Goal: Entertainment & Leisure: Consume media (video, audio)

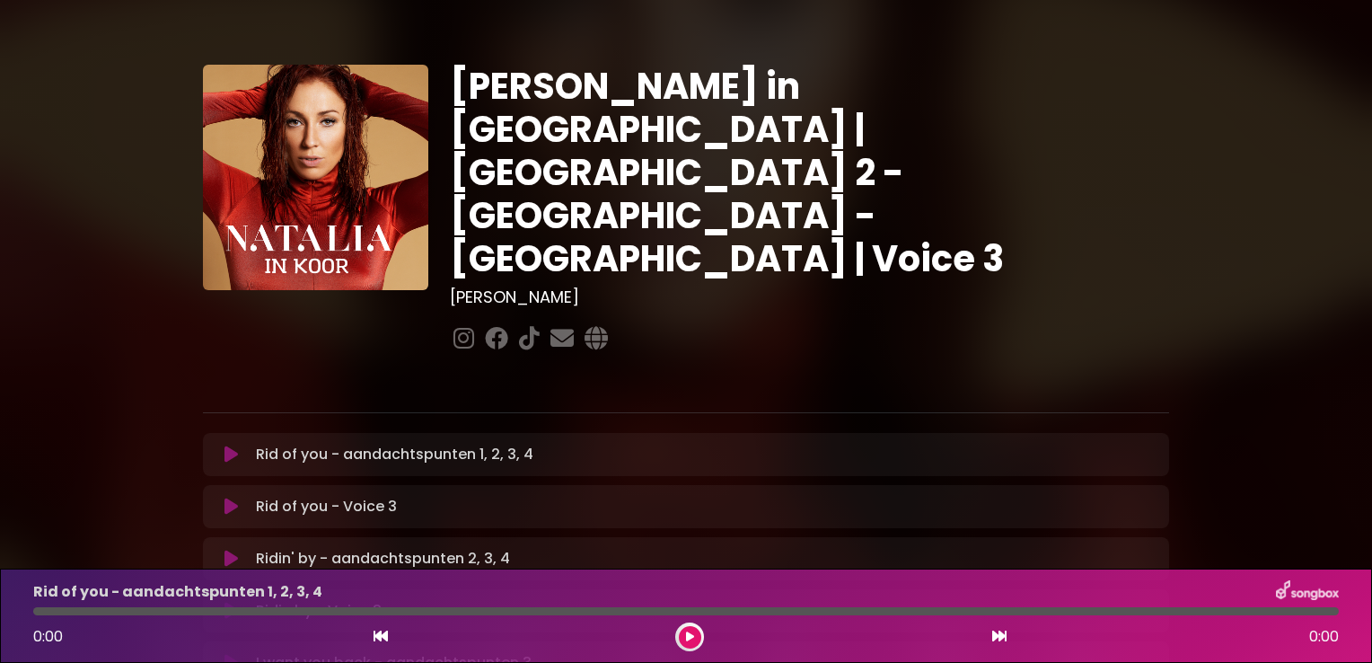
click at [231, 445] on icon at bounding box center [231, 454] width 13 height 18
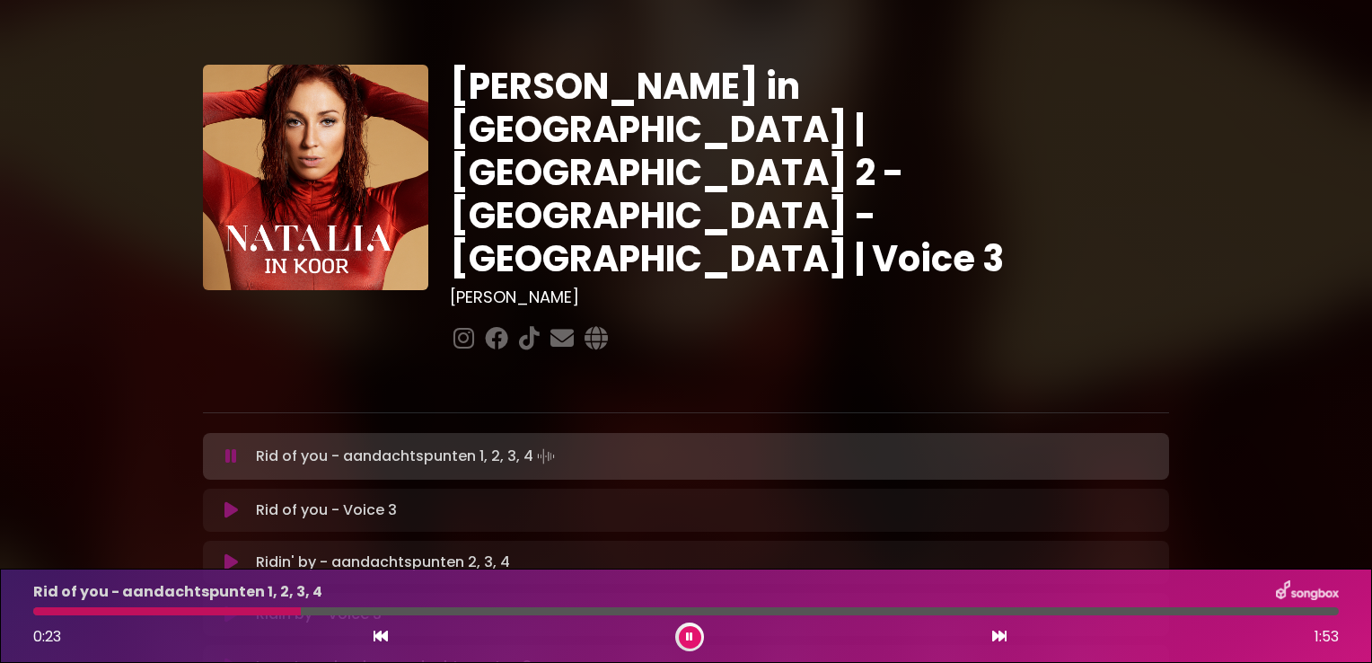
click at [230, 447] on icon at bounding box center [231, 456] width 12 height 18
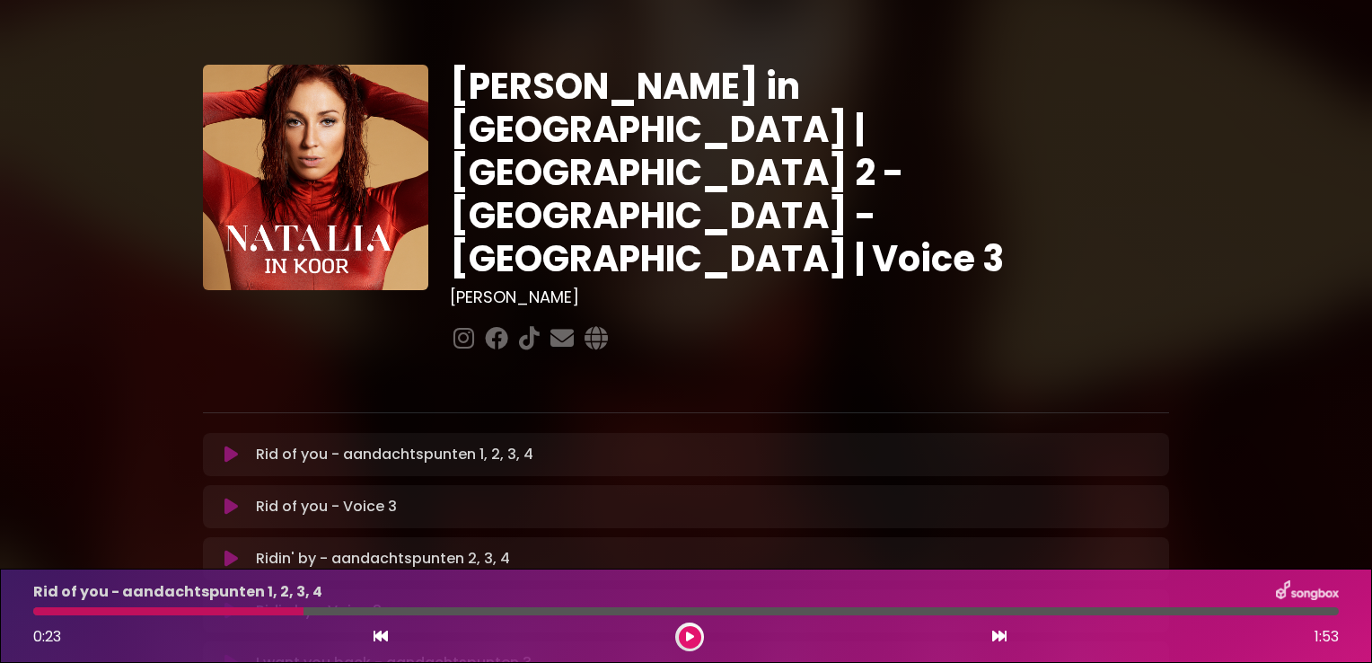
drag, startPoint x: 223, startPoint y: 393, endPoint x: 221, endPoint y: 366, distance: 27.0
click at [222, 445] on button at bounding box center [231, 454] width 35 height 18
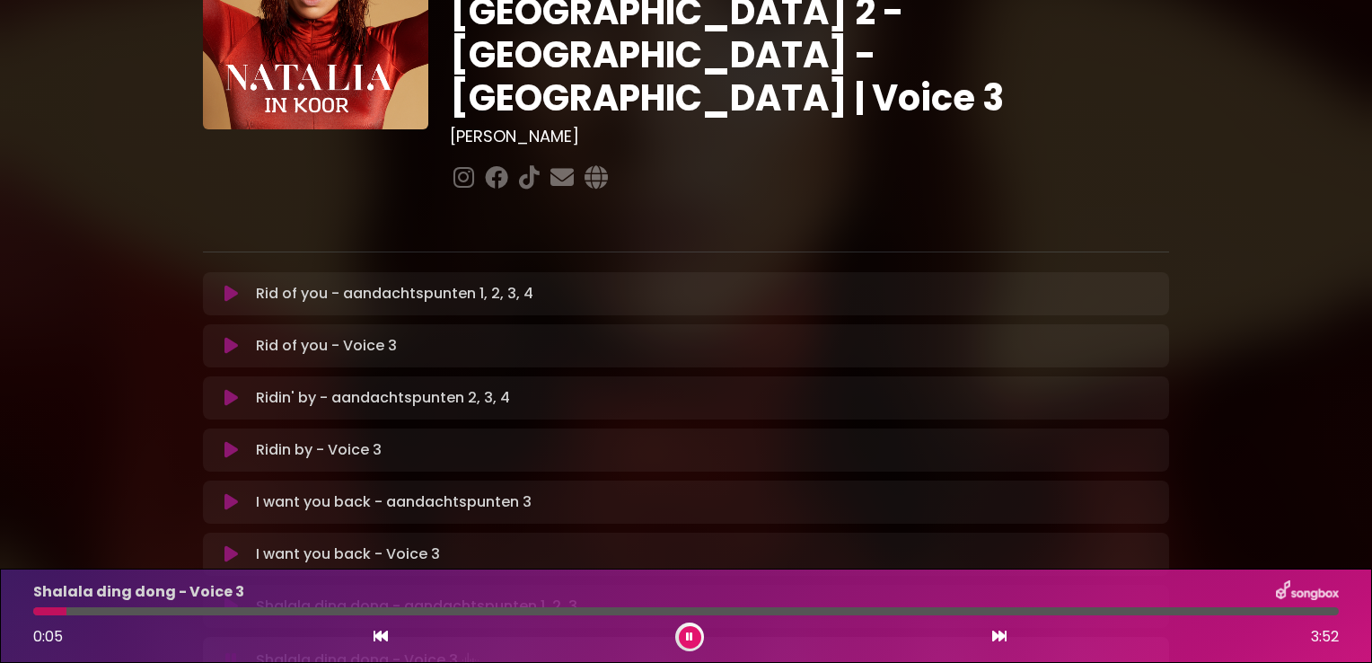
scroll to position [180, 0]
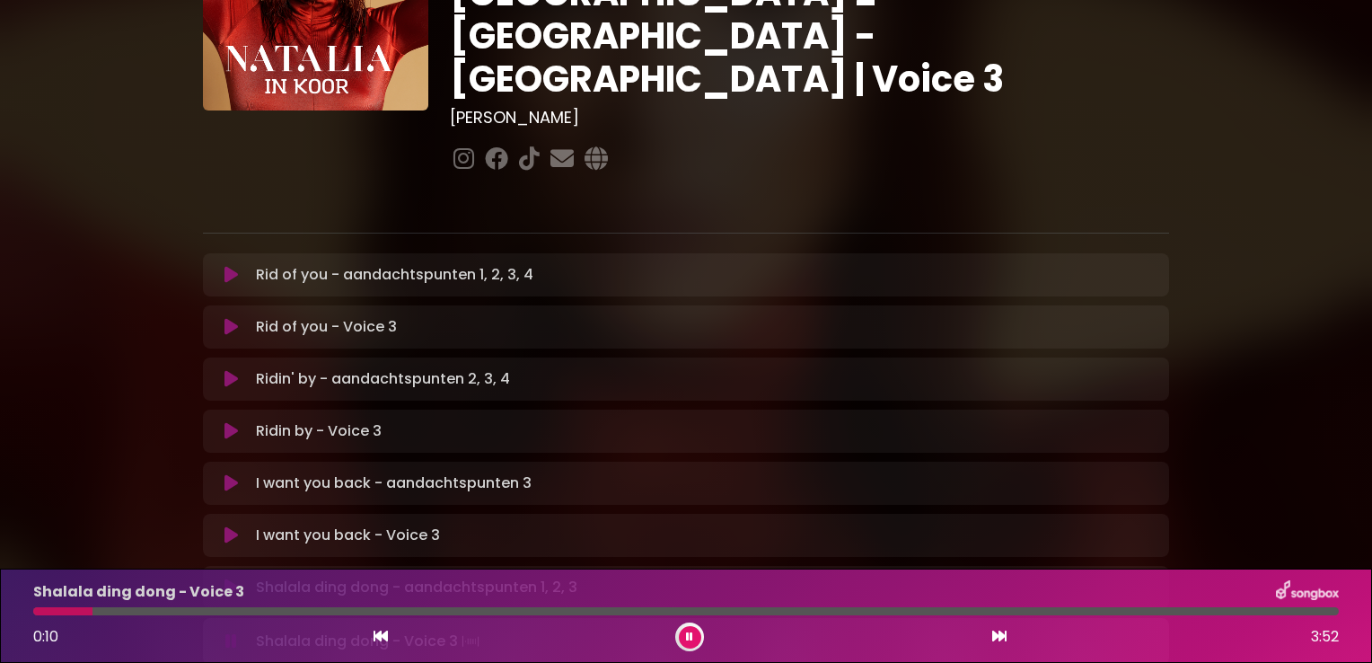
click at [228, 266] on icon at bounding box center [231, 275] width 13 height 18
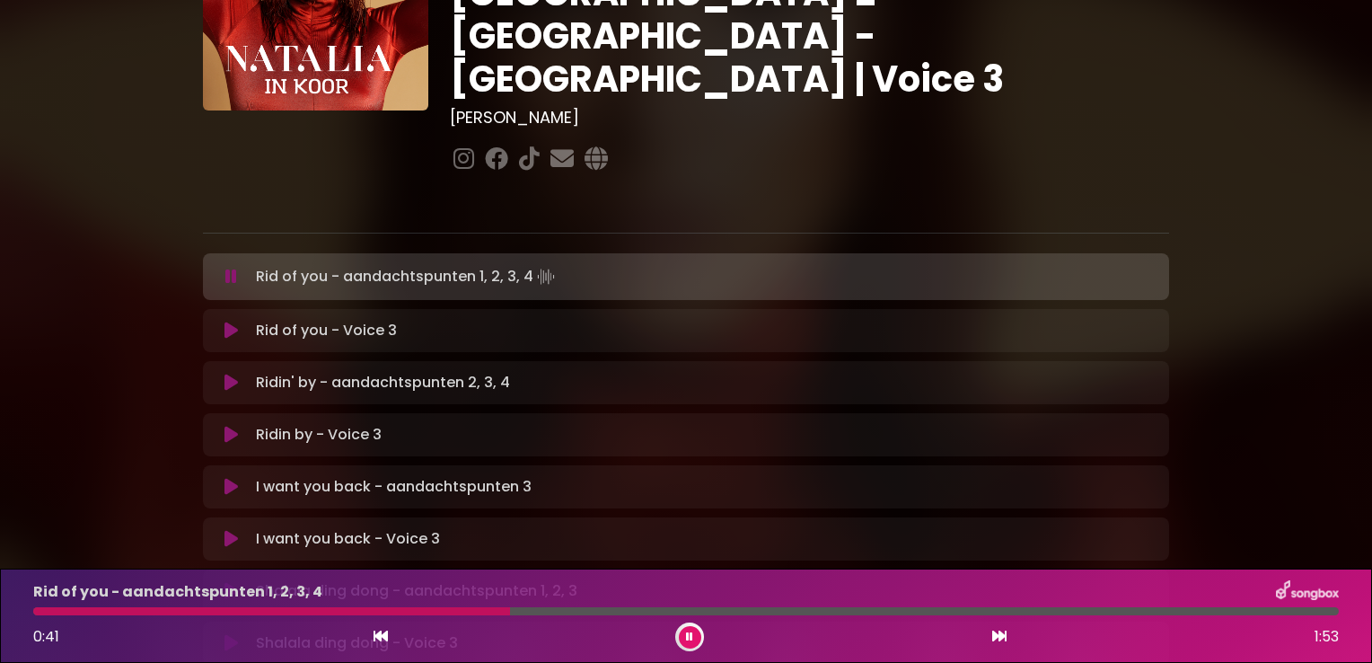
click at [234, 322] on icon at bounding box center [231, 331] width 13 height 18
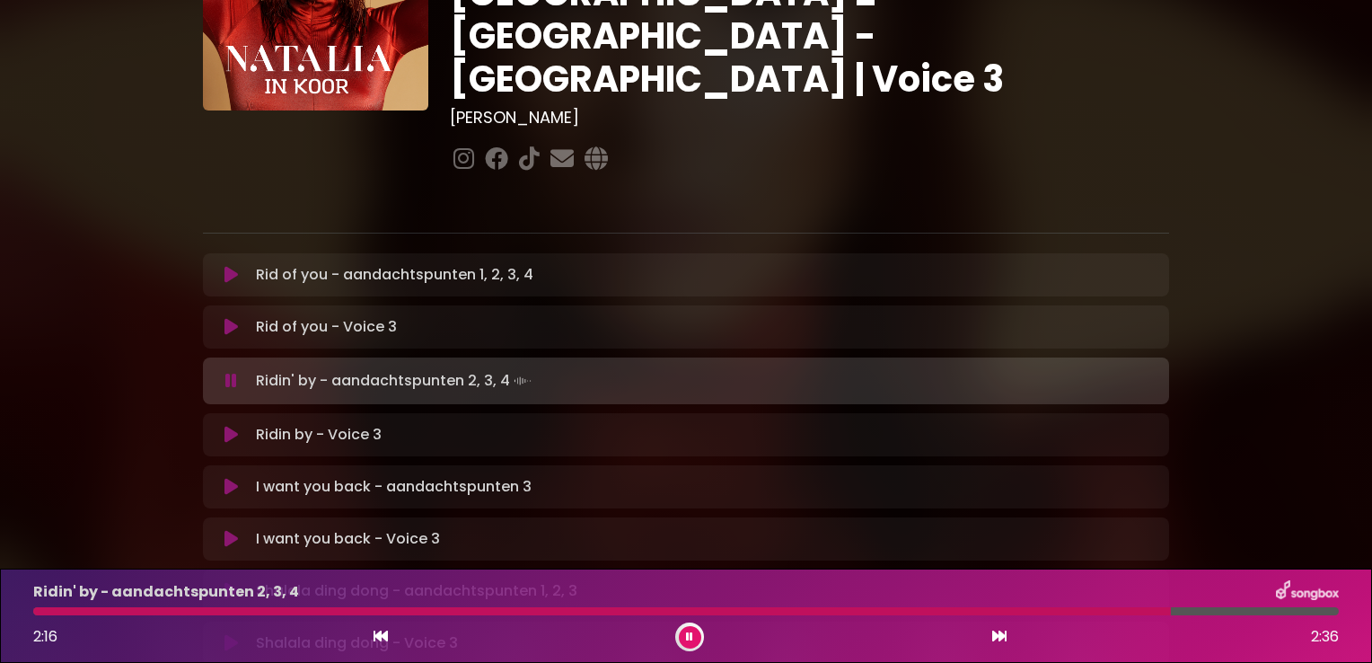
click at [229, 426] on icon at bounding box center [231, 435] width 13 height 18
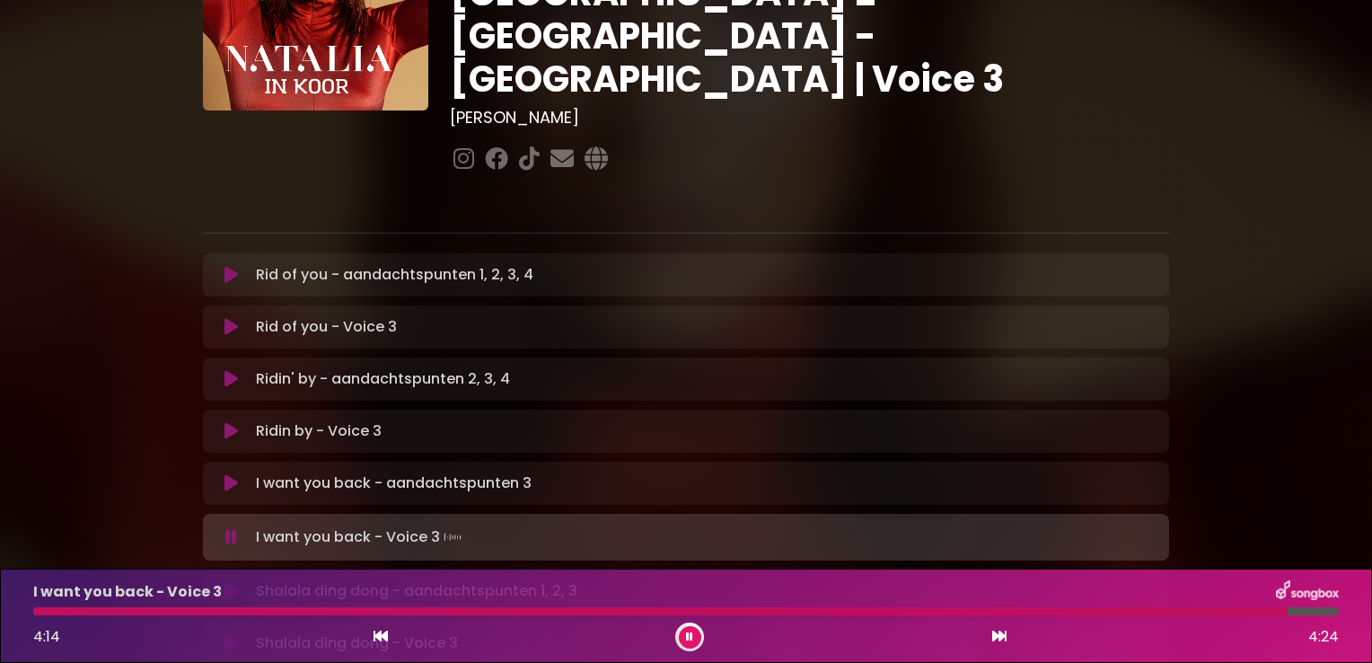
click at [214, 617] on div "I want you back - Voice 3 4:14 4:24" at bounding box center [685, 615] width 1327 height 71
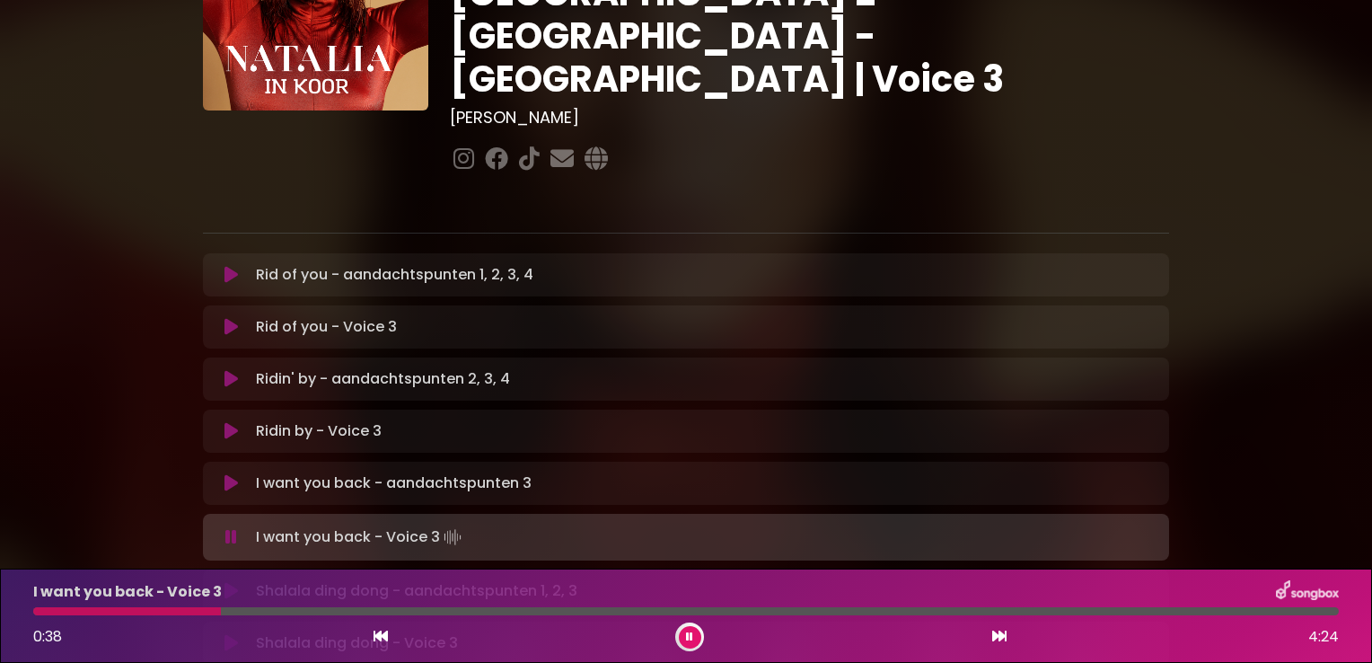
click at [221, 608] on div at bounding box center [127, 611] width 188 height 8
click at [300, 609] on div at bounding box center [686, 611] width 1306 height 8
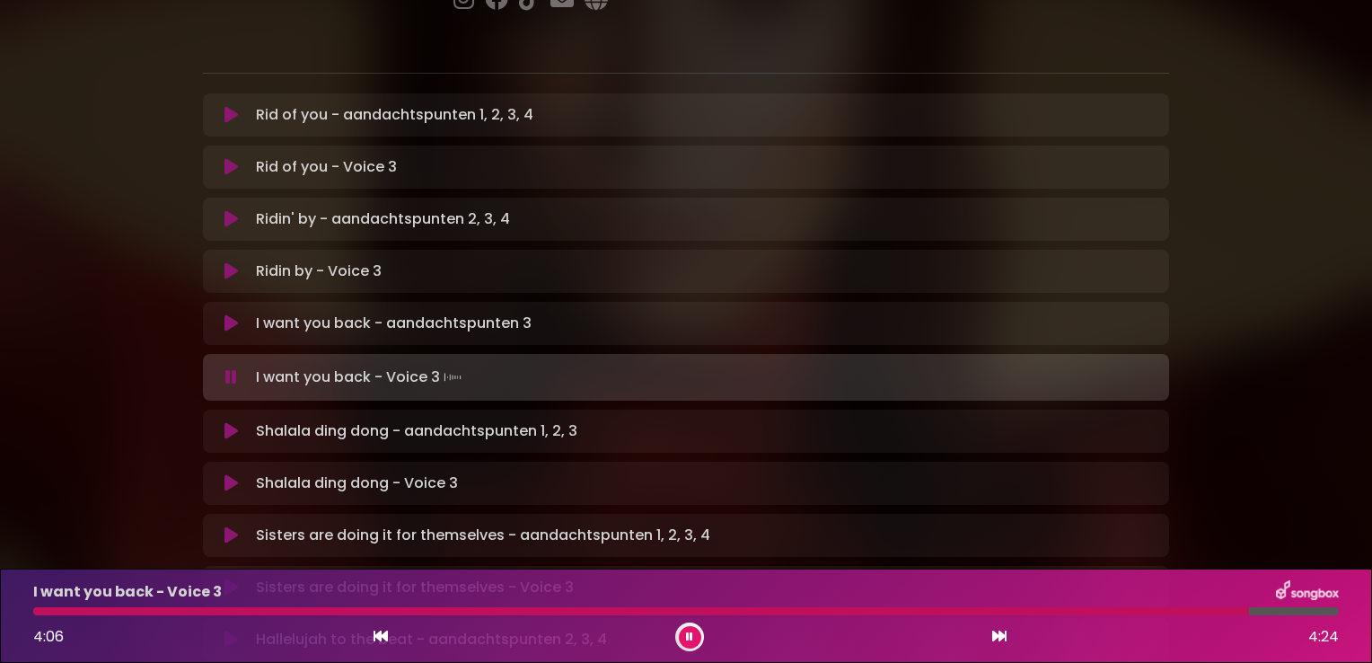
scroll to position [359, 0]
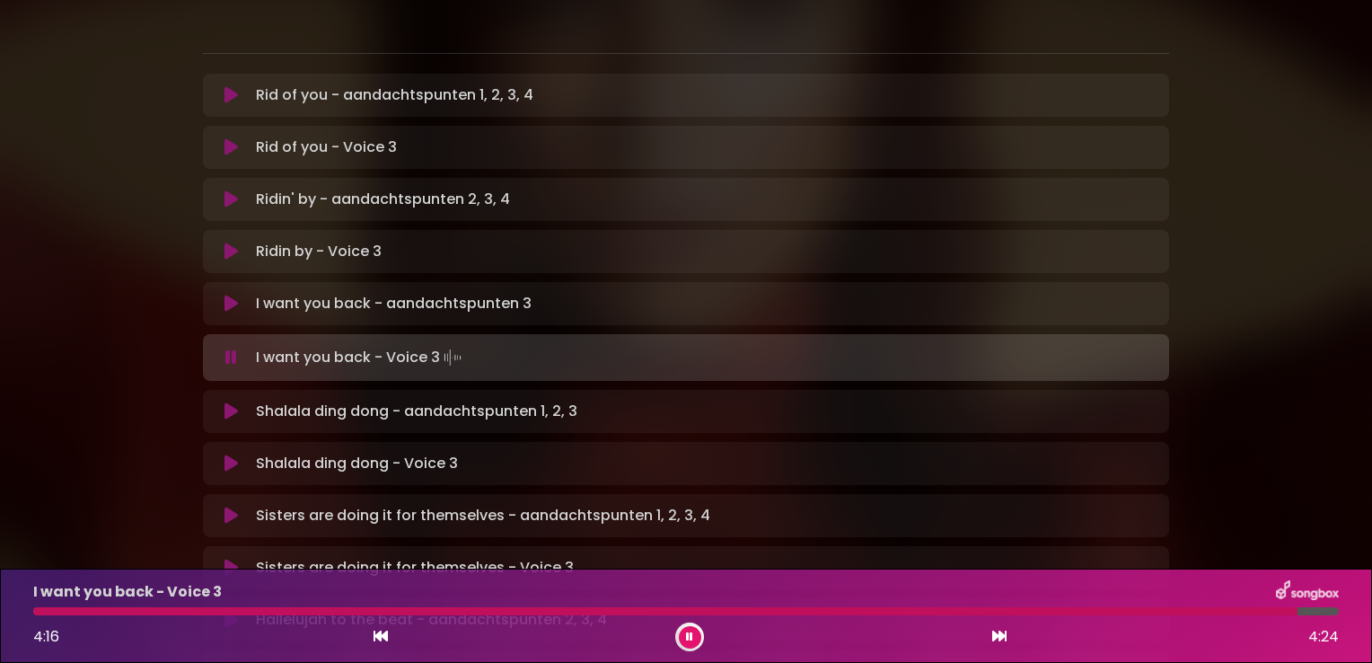
click at [232, 402] on icon at bounding box center [231, 411] width 13 height 18
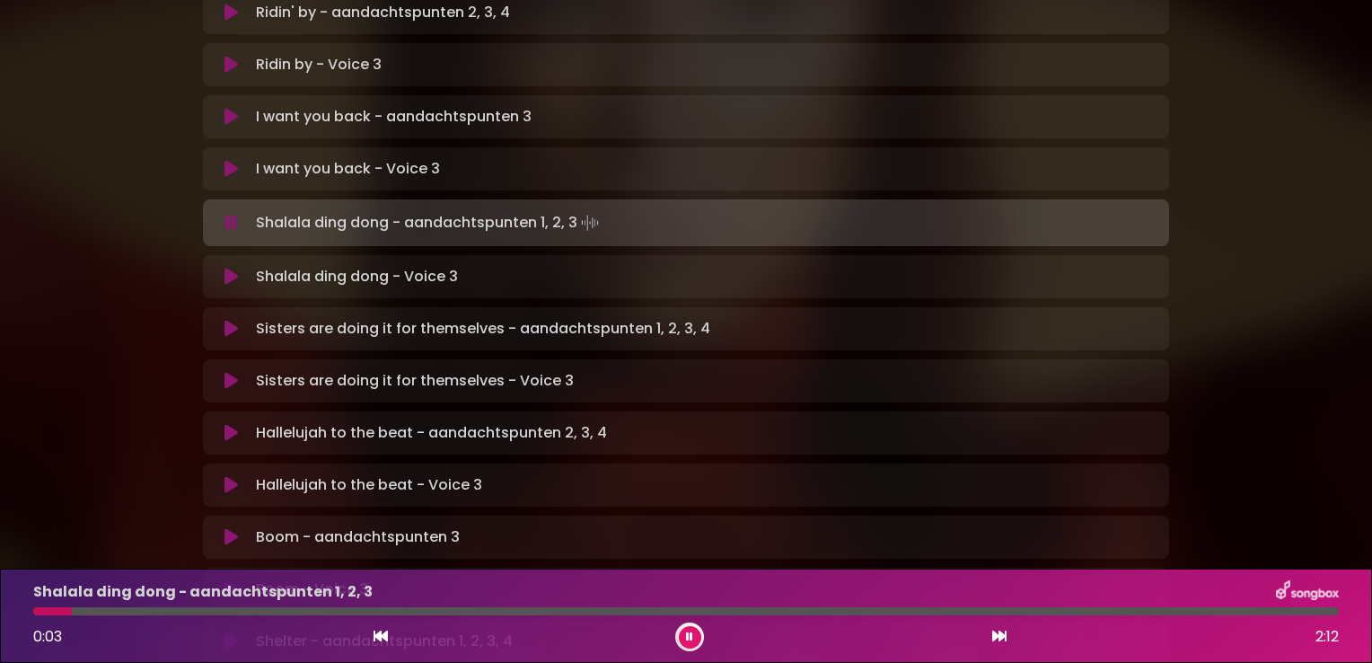
scroll to position [539, 0]
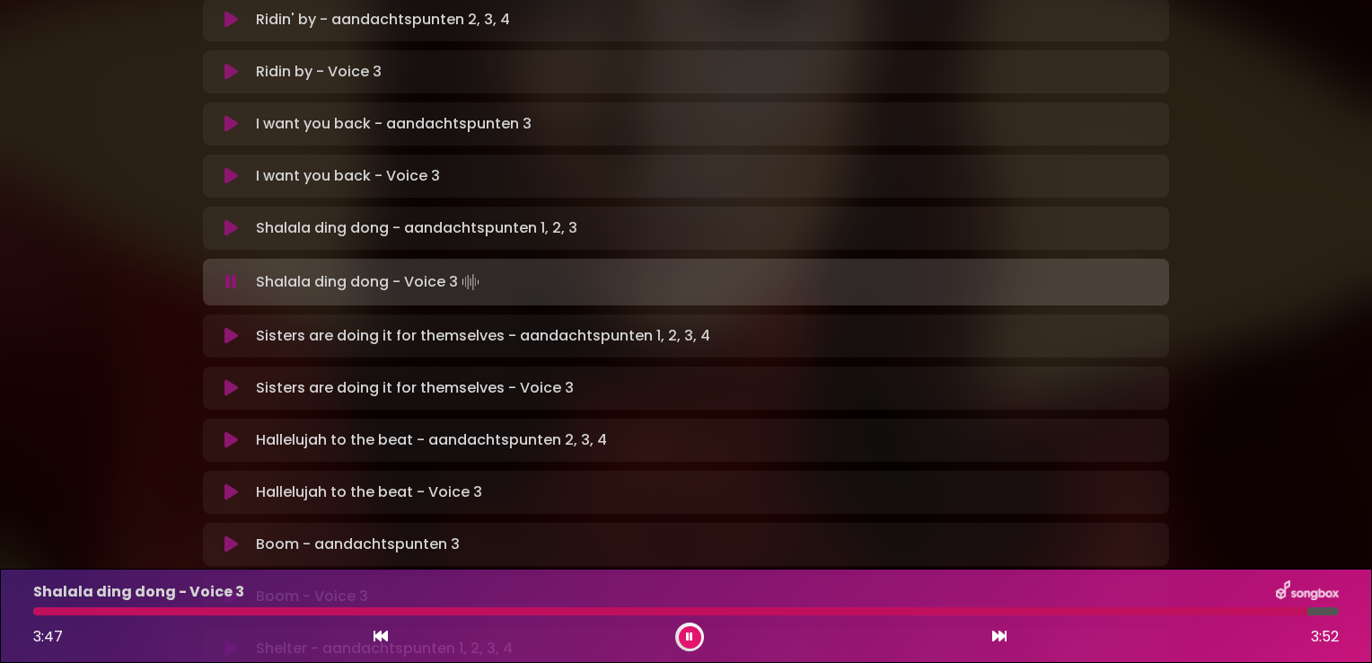
click at [230, 327] on icon at bounding box center [231, 336] width 13 height 18
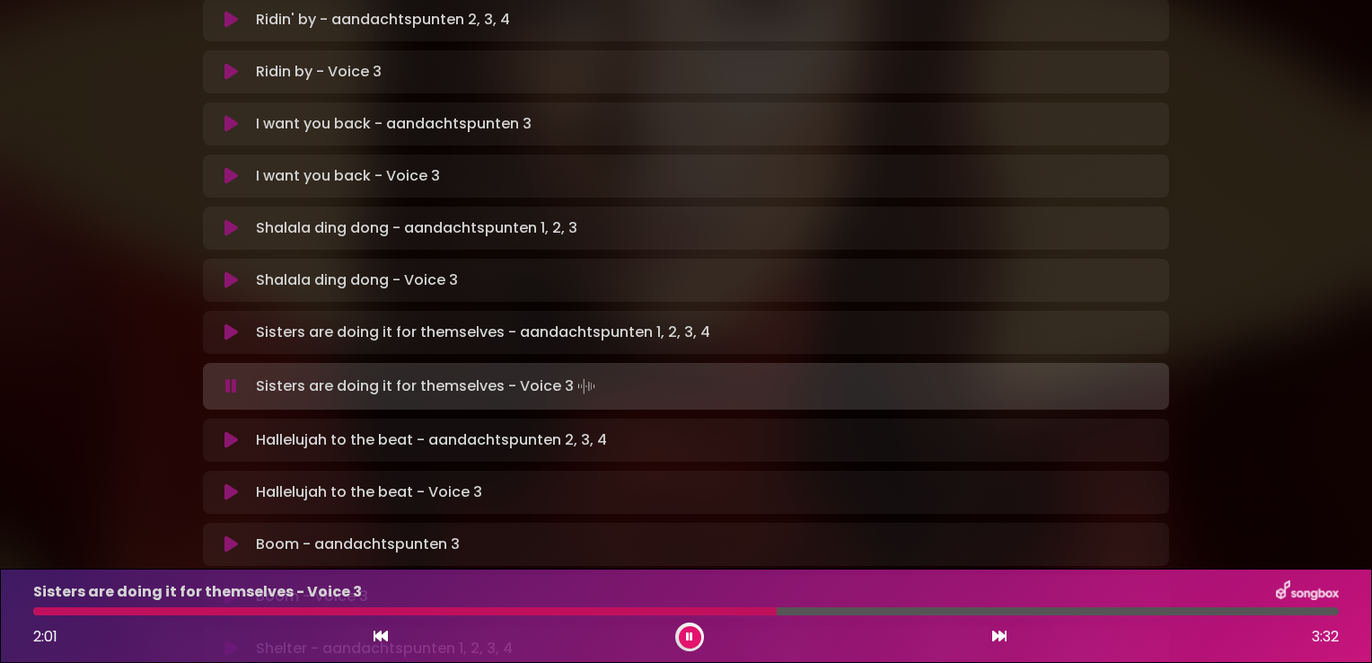
click at [473, 612] on div at bounding box center [405, 611] width 744 height 8
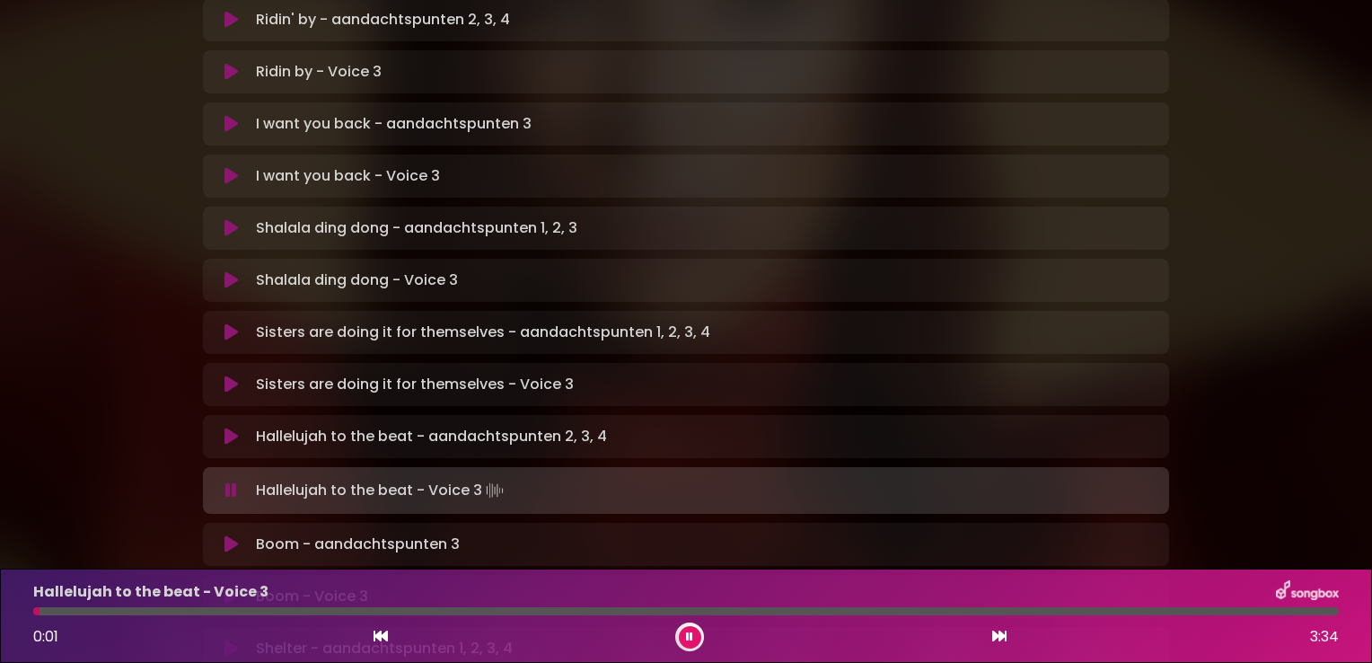
click at [226, 481] on icon at bounding box center [231, 490] width 12 height 18
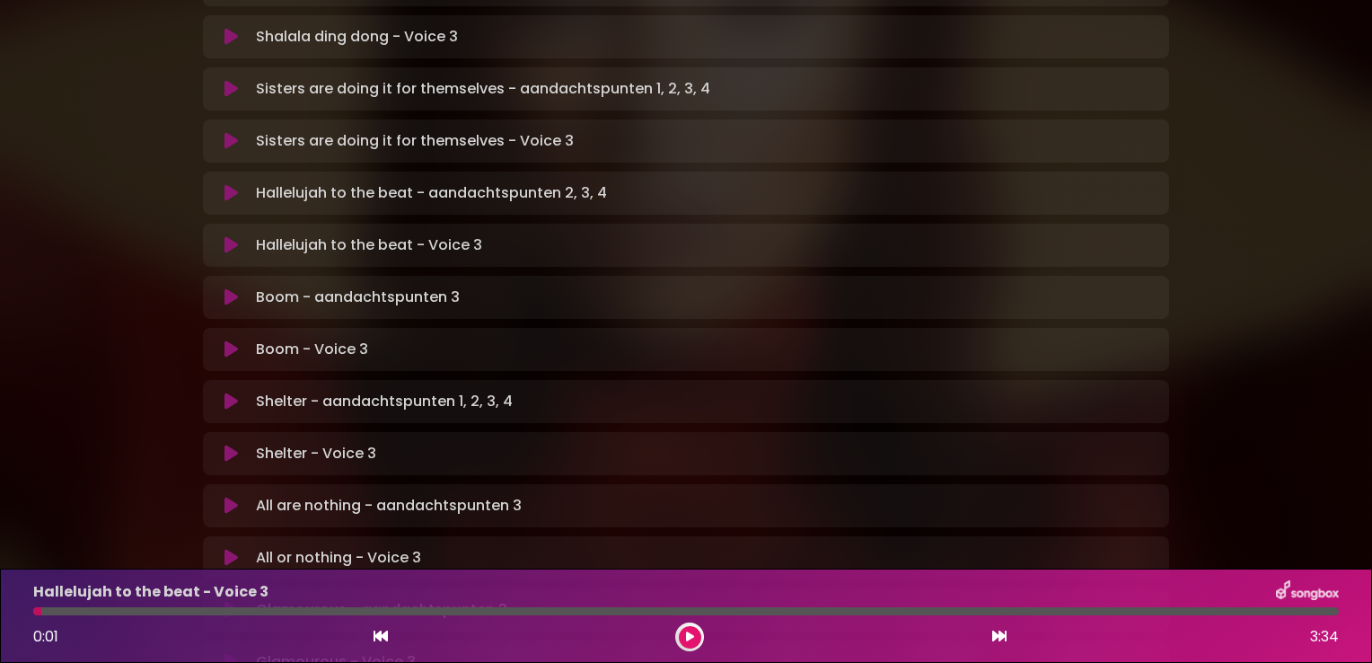
scroll to position [808, 0]
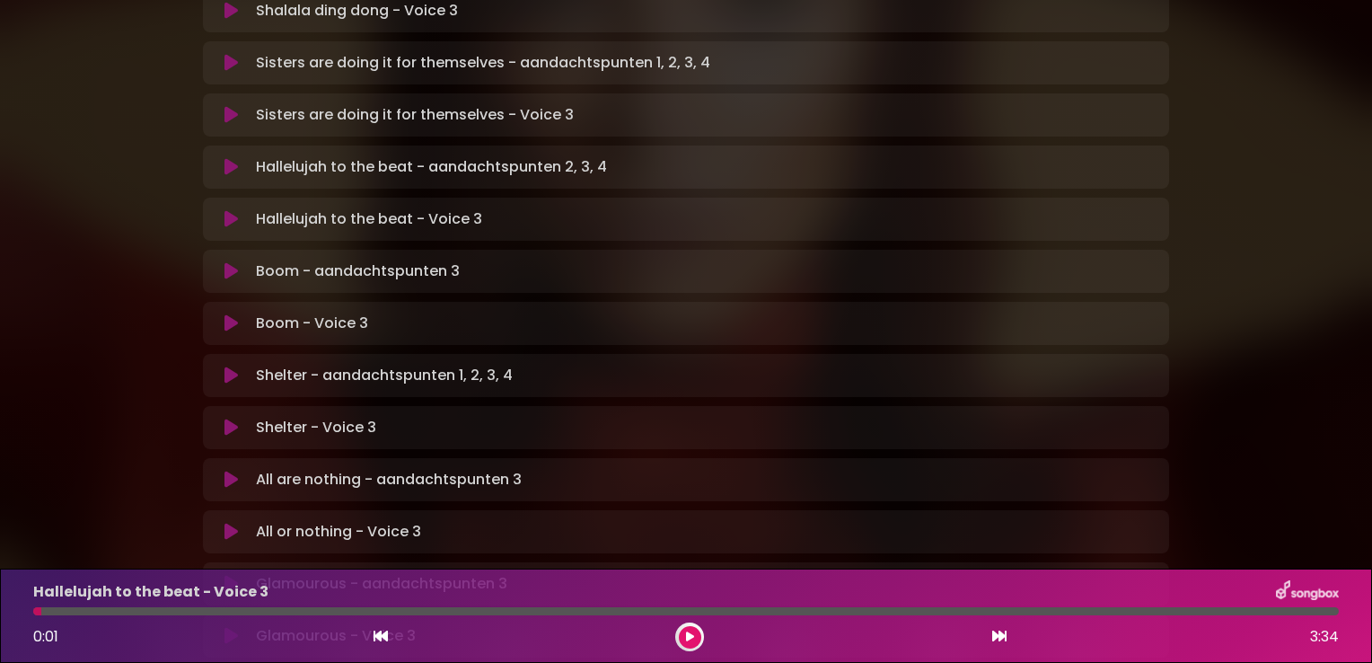
click at [233, 210] on icon at bounding box center [231, 219] width 13 height 18
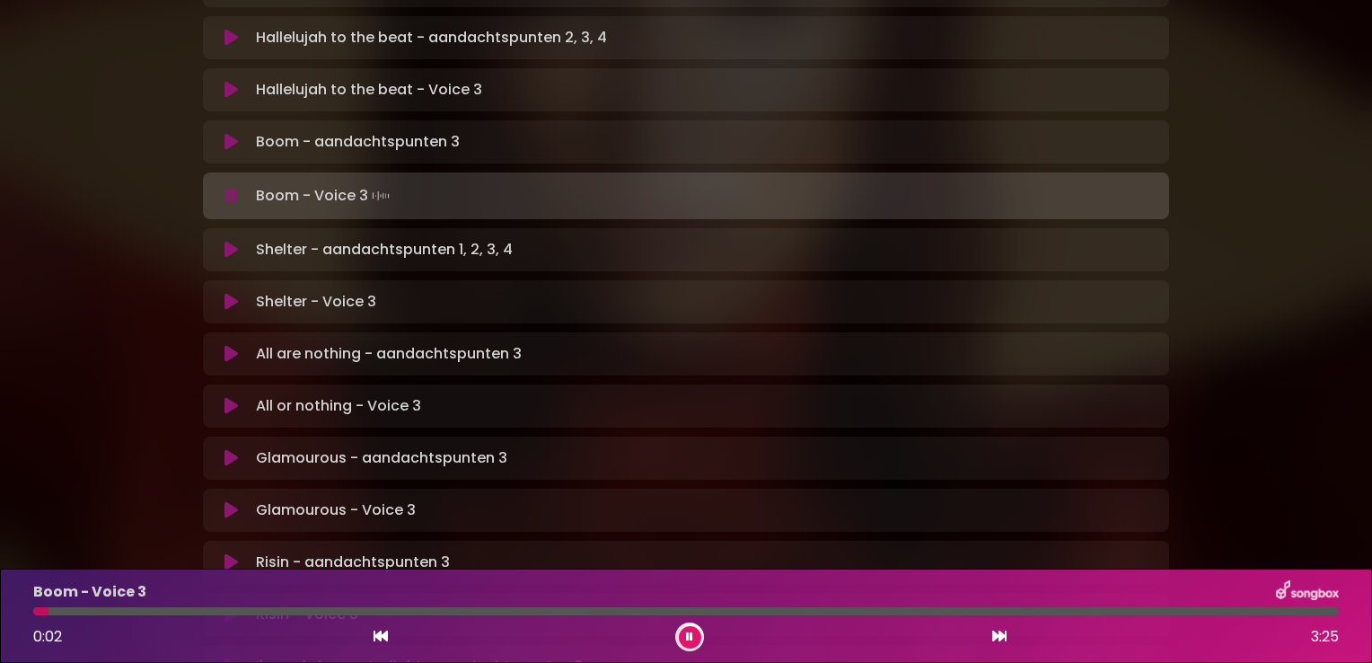
scroll to position [988, 0]
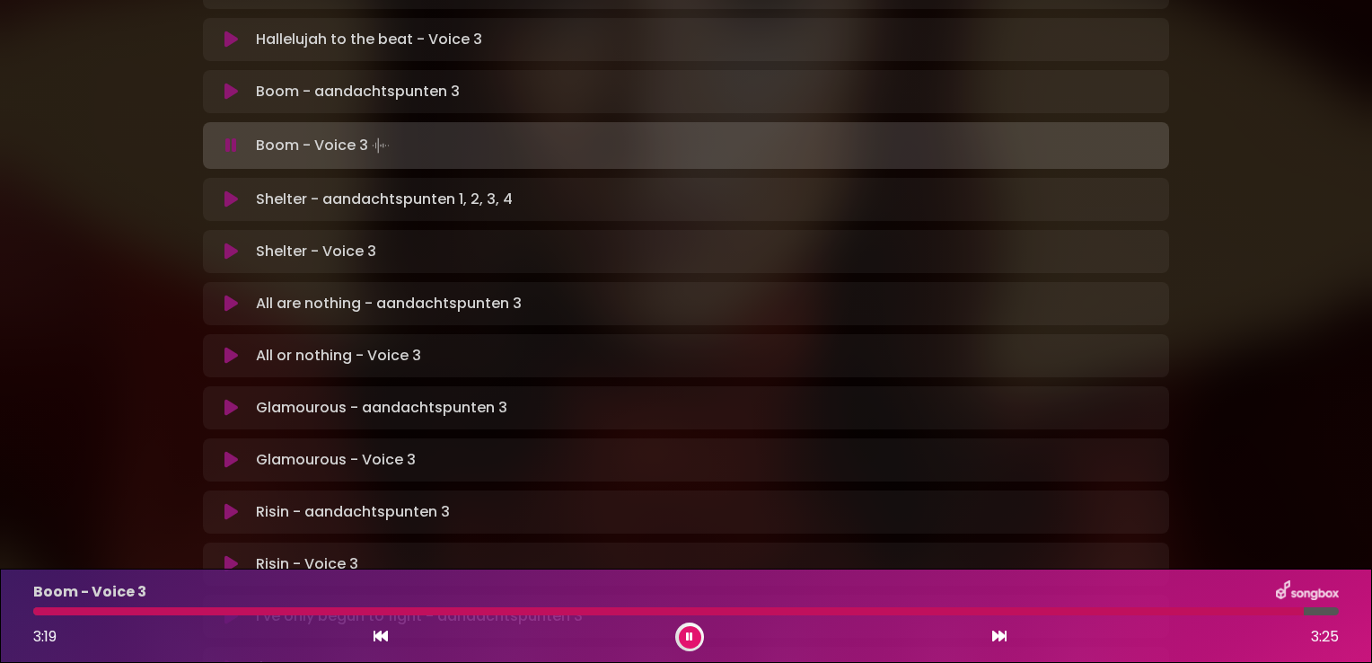
click at [236, 242] on icon at bounding box center [231, 251] width 13 height 18
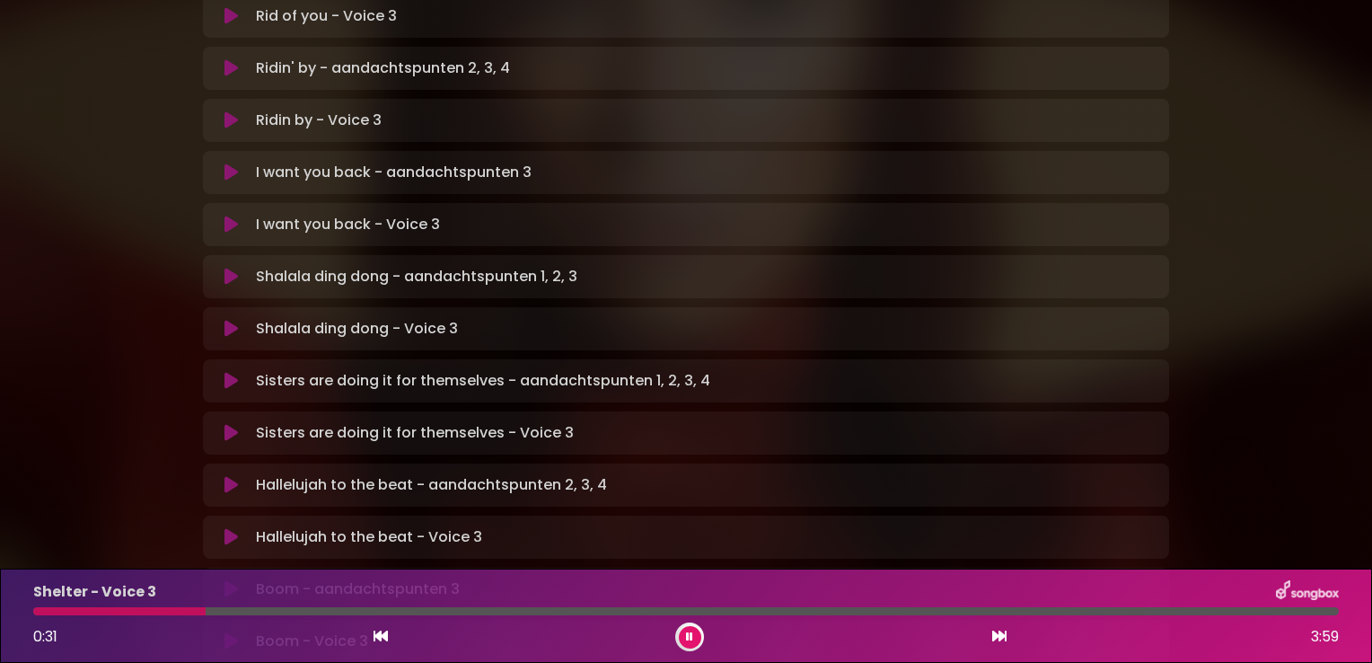
scroll to position [539, 0]
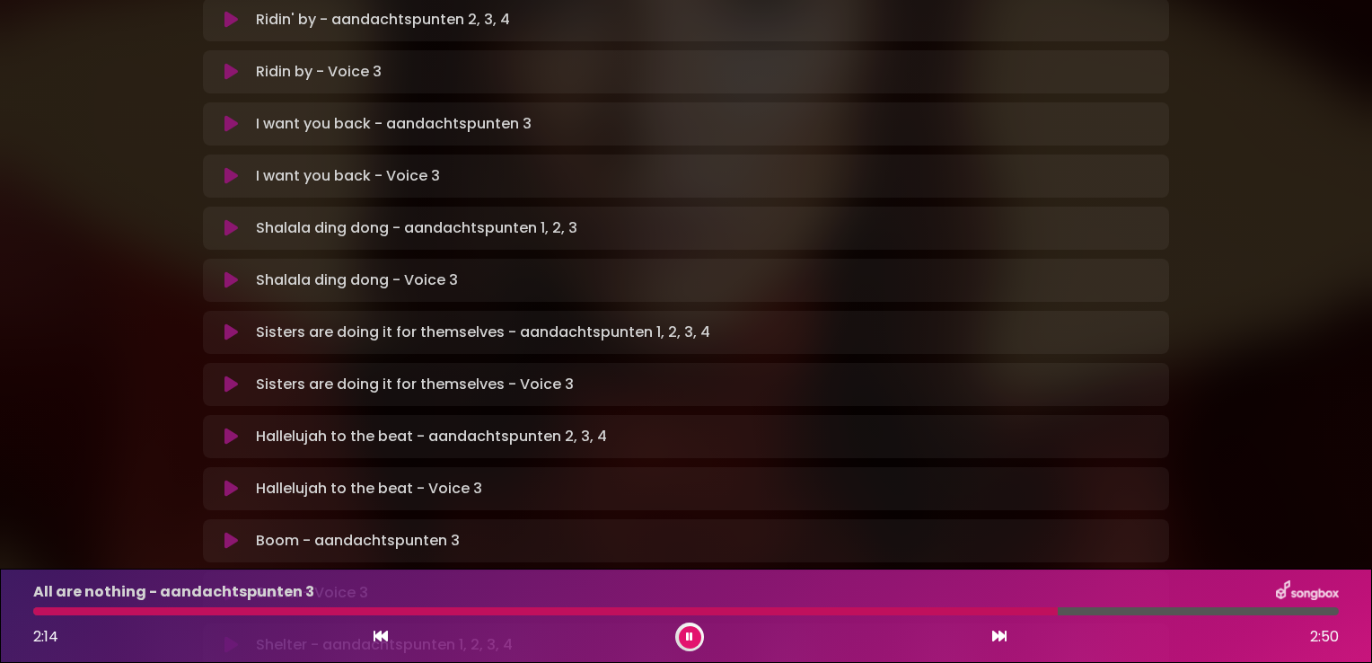
click at [693, 648] on div at bounding box center [689, 636] width 29 height 29
click at [691, 638] on icon at bounding box center [689, 636] width 7 height 11
